Goal: Transaction & Acquisition: Purchase product/service

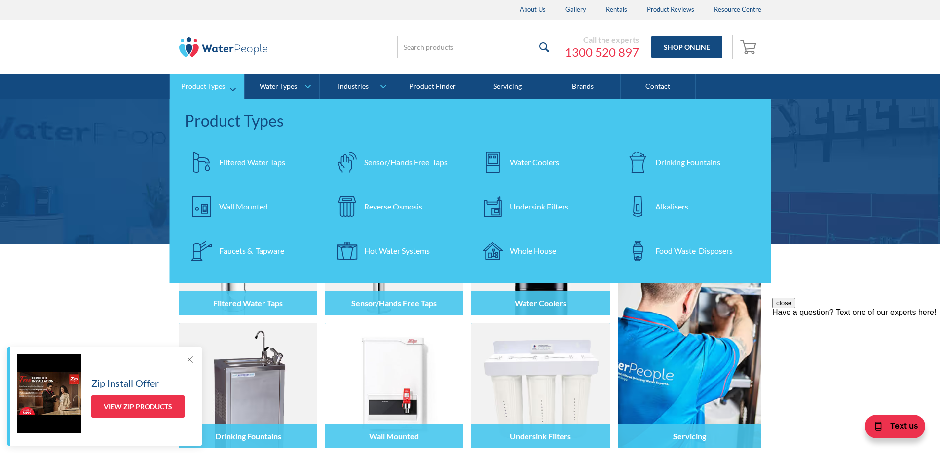
click at [244, 250] on div "Faucets & Tapware" at bounding box center [251, 251] width 65 height 12
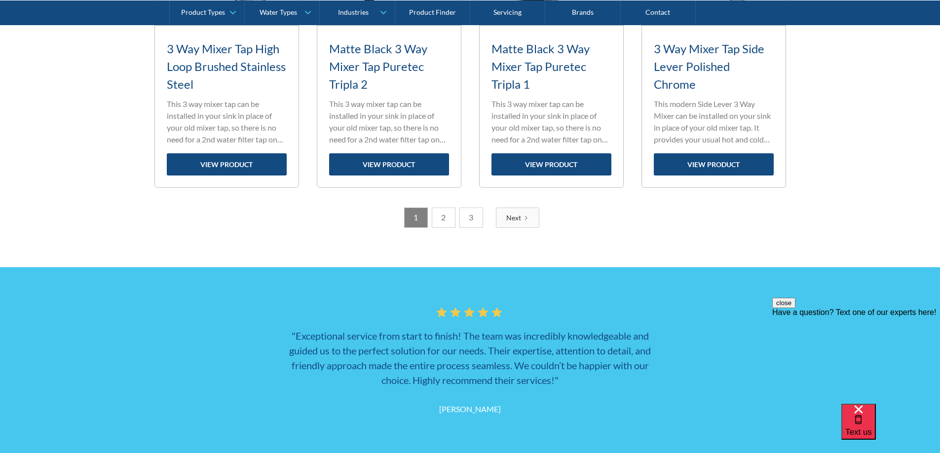
scroll to position [1530, 0]
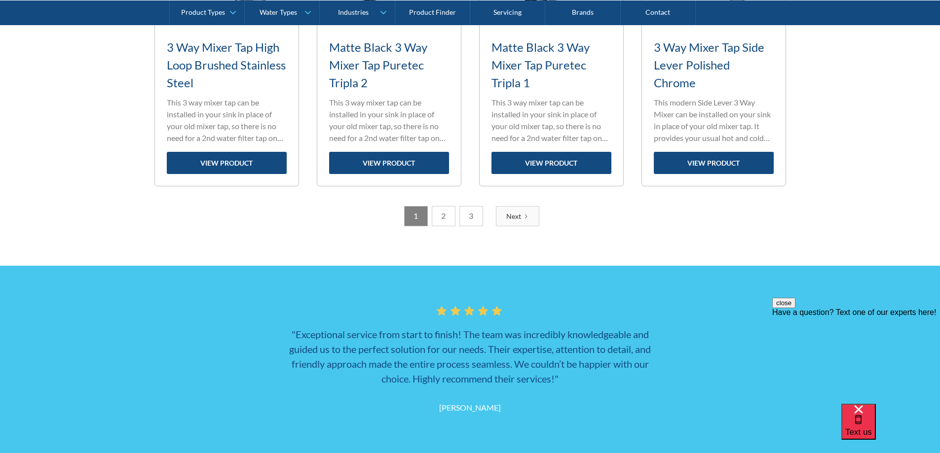
click at [522, 217] on link "Next" at bounding box center [517, 216] width 43 height 20
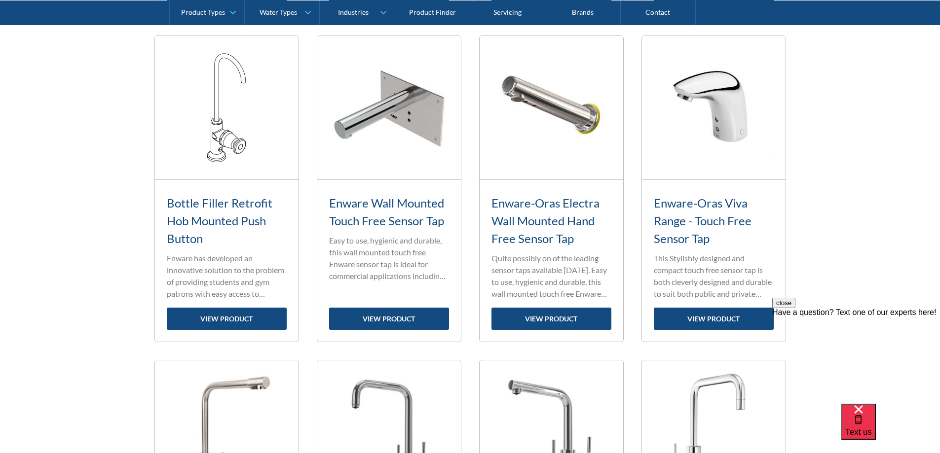
scroll to position [1184, 0]
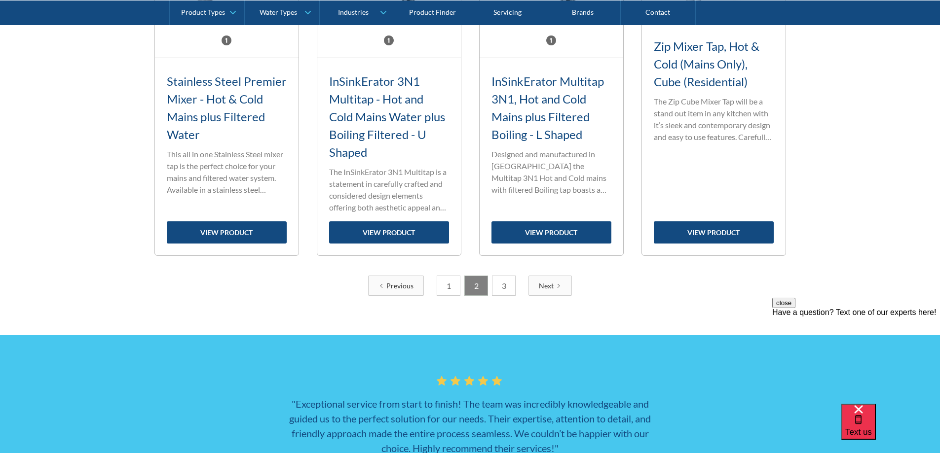
click at [556, 286] on icon "Next Page" at bounding box center [559, 286] width 6 height 6
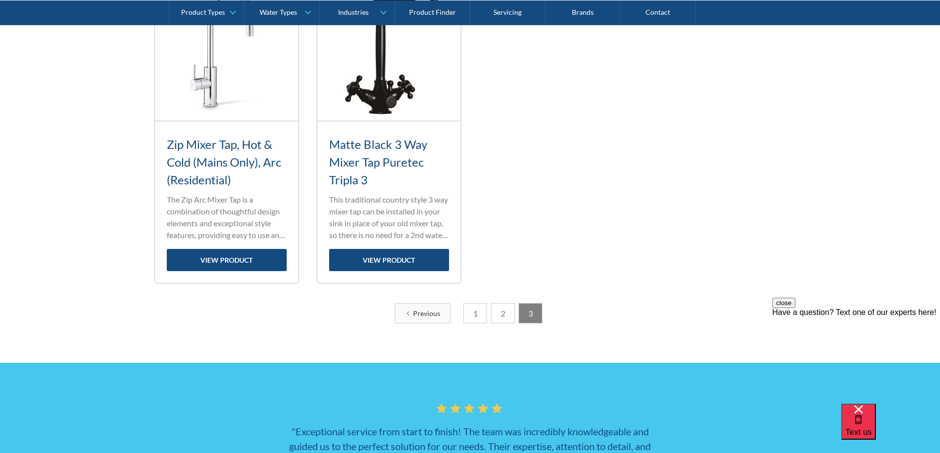
scroll to position [395, 0]
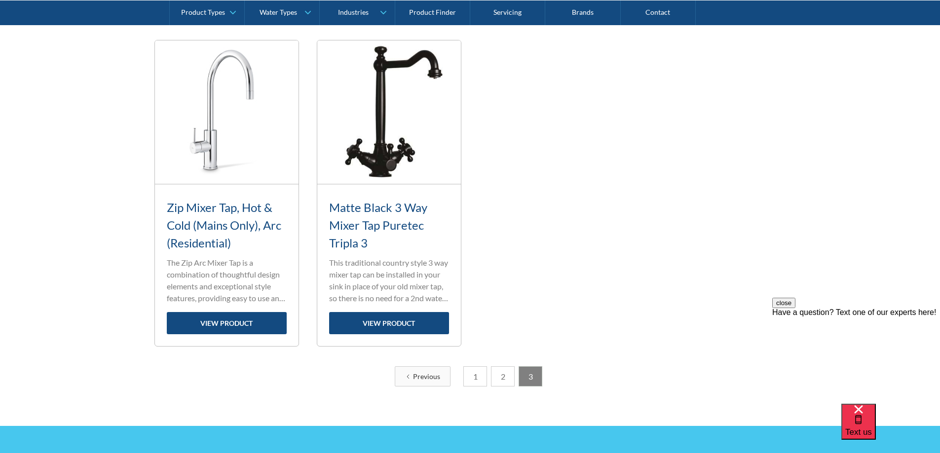
click at [477, 380] on link "1" at bounding box center [475, 377] width 24 height 20
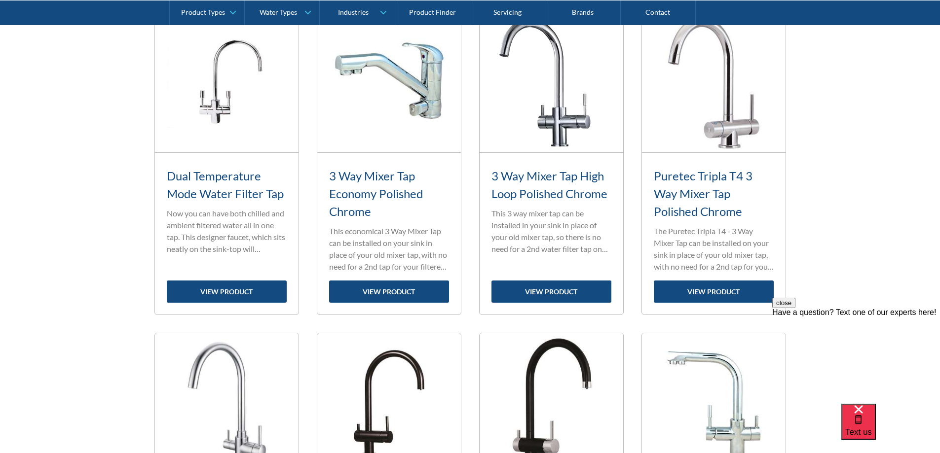
scroll to position [1086, 0]
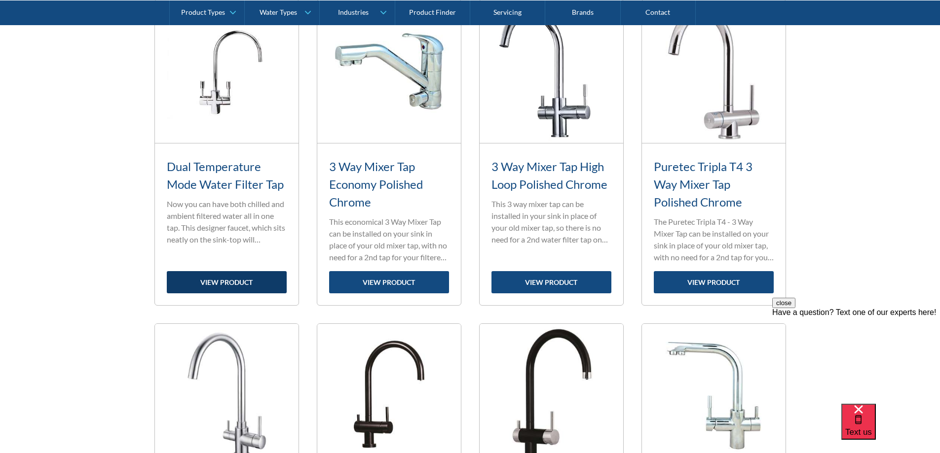
click at [270, 283] on link "view product" at bounding box center [227, 282] width 120 height 22
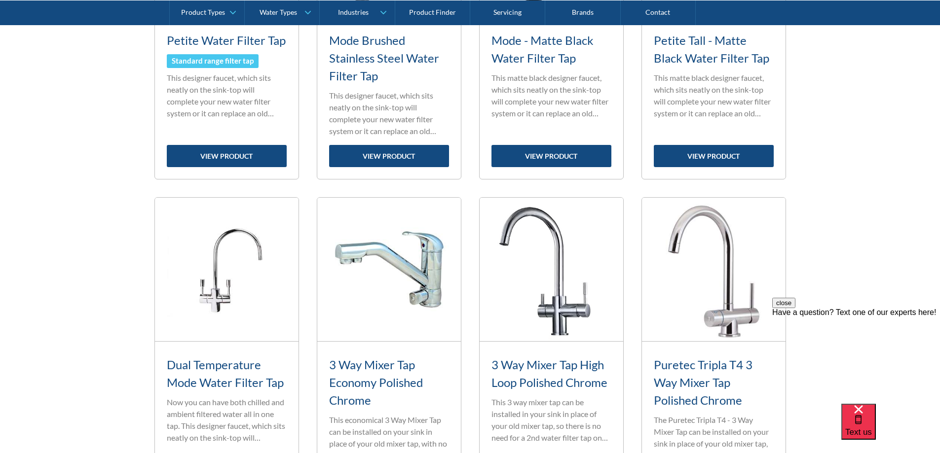
scroll to position [888, 0]
